Goal: Information Seeking & Learning: Learn about a topic

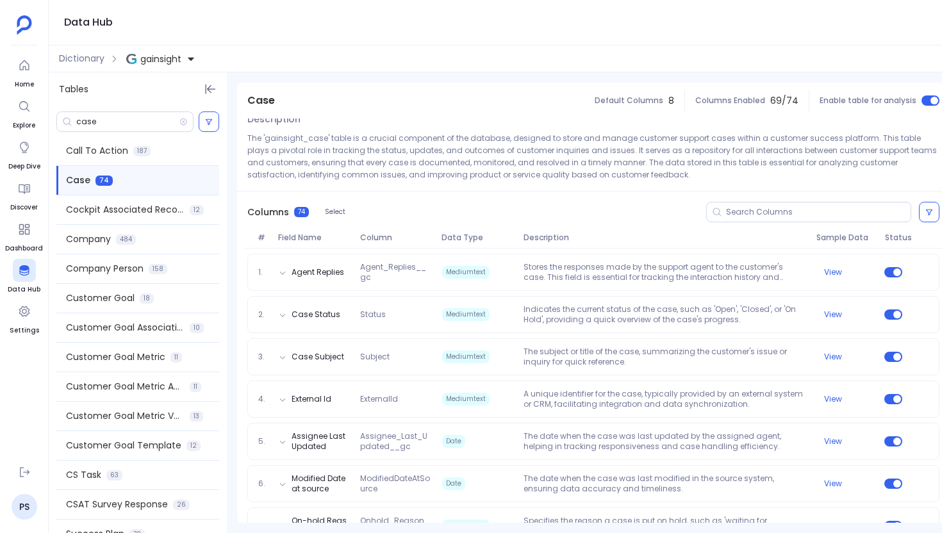
scroll to position [87, 0]
click at [122, 242] on span "484" at bounding box center [126, 240] width 20 height 10
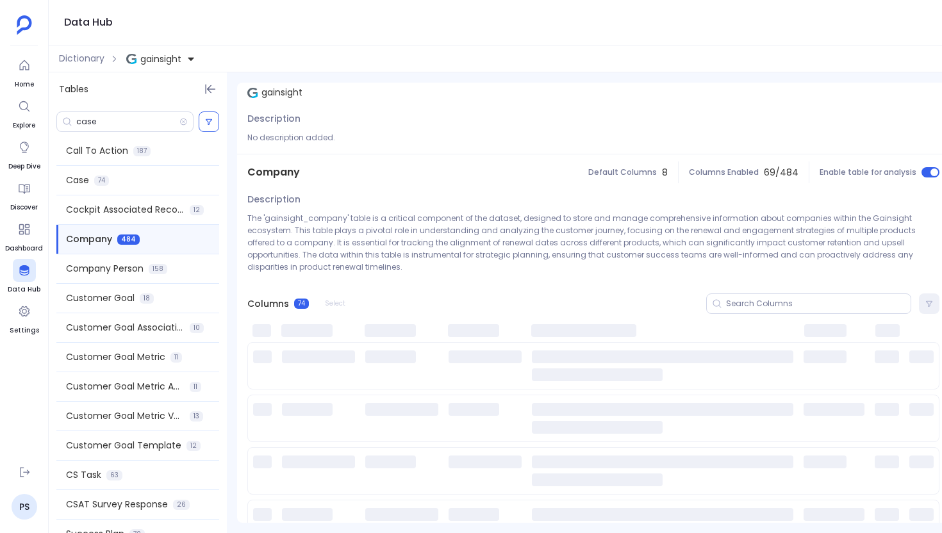
scroll to position [0, 0]
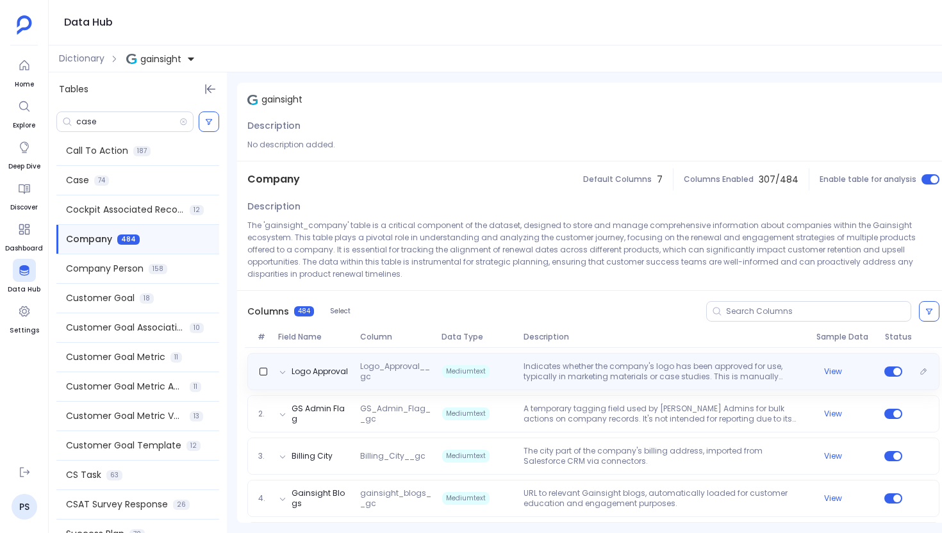
click at [705, 379] on p "Indicates whether the company's logo has been approved for use, typically in ma…" at bounding box center [664, 371] width 293 height 21
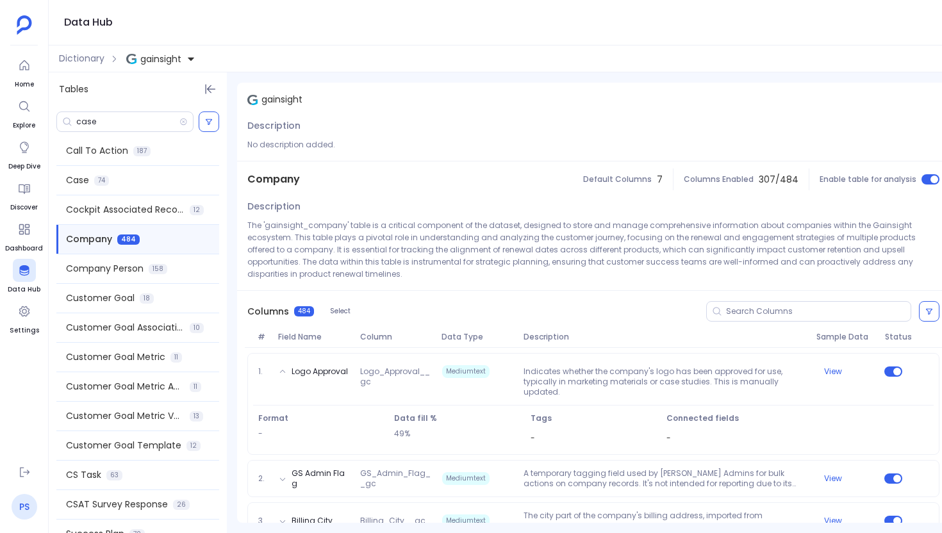
click at [21, 501] on link "PS" at bounding box center [25, 507] width 26 height 26
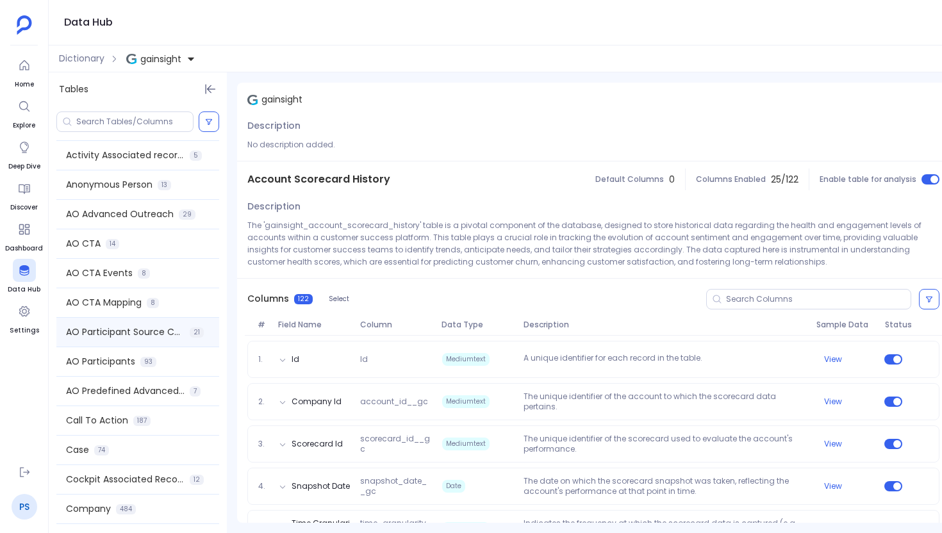
scroll to position [208, 0]
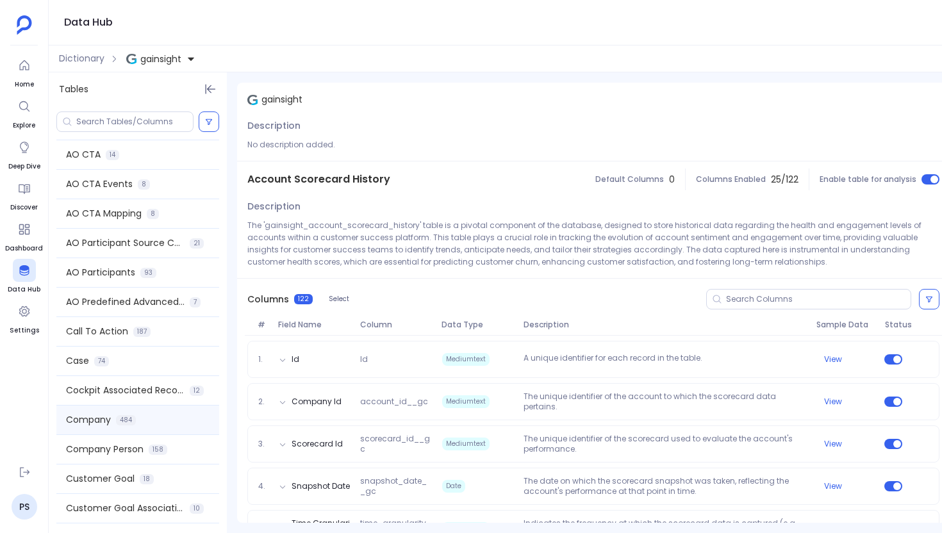
click at [106, 424] on span "Company" at bounding box center [88, 419] width 45 height 13
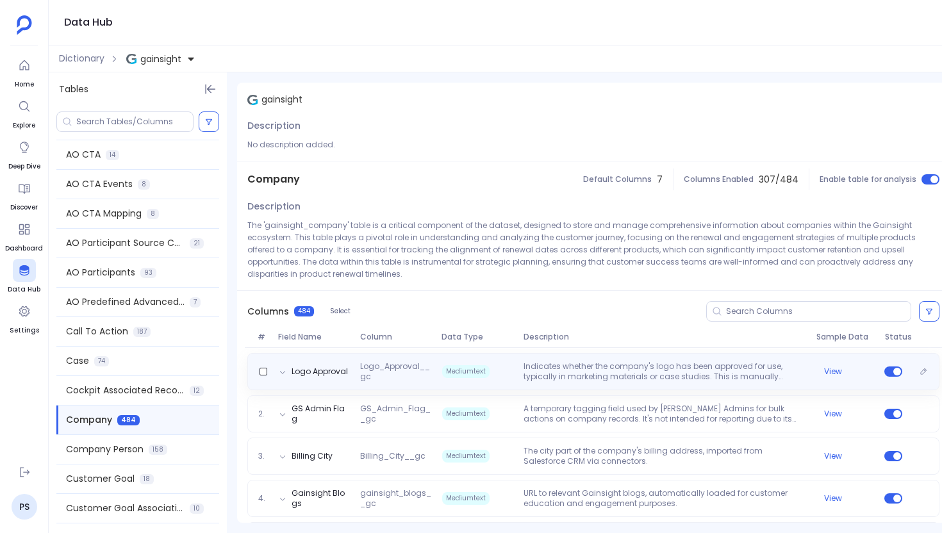
click at [574, 378] on p "Indicates whether the company's logo has been approved for use, typically in ma…" at bounding box center [664, 371] width 293 height 21
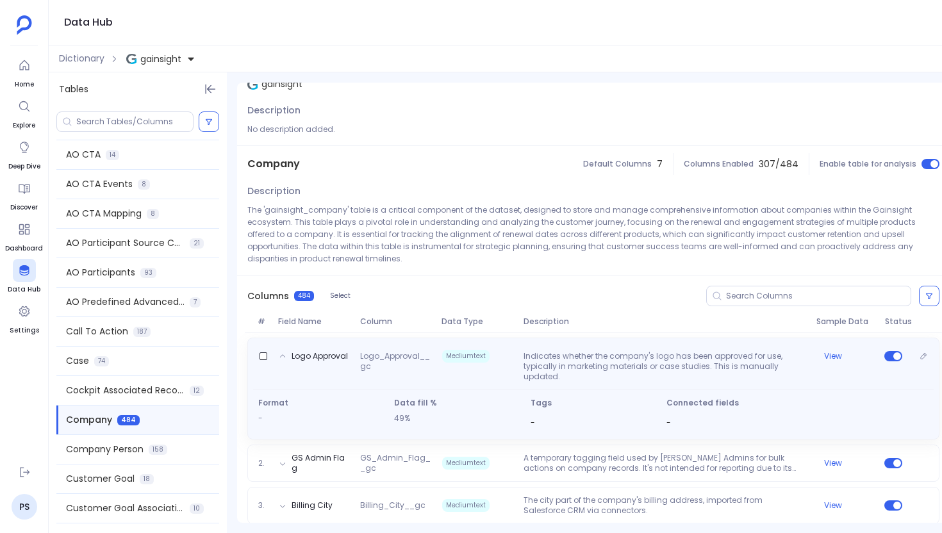
scroll to position [19, 0]
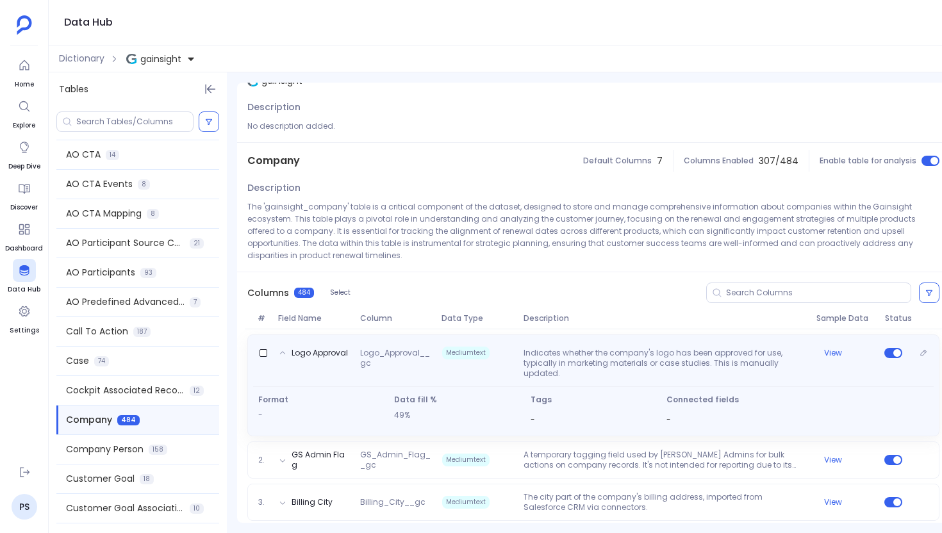
click at [564, 354] on p "Indicates whether the company's logo has been approved for use, typically in ma…" at bounding box center [664, 363] width 293 height 31
